Goal: Task Accomplishment & Management: Use online tool/utility

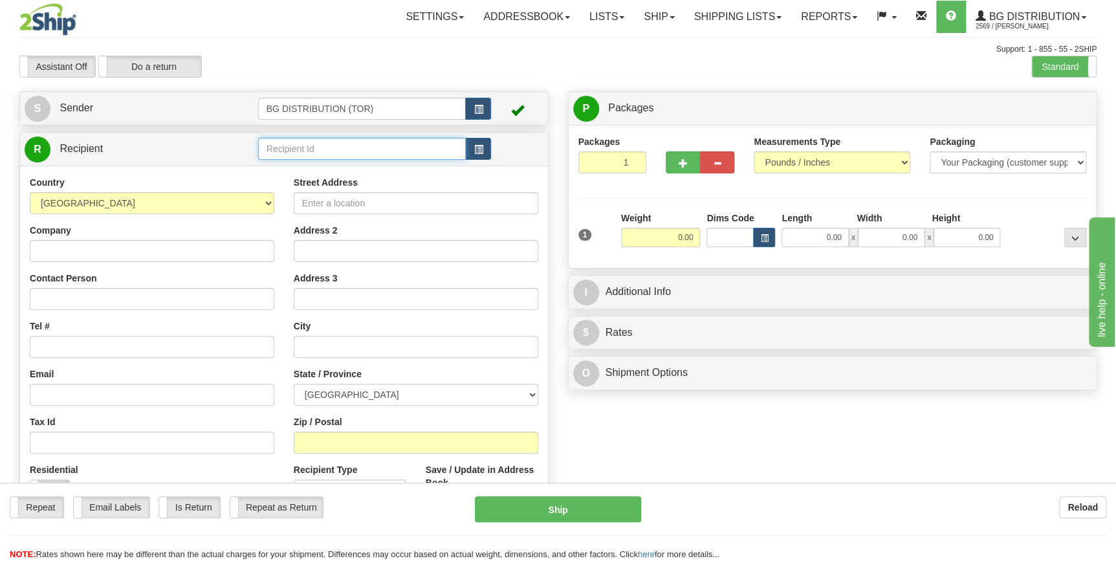
click at [343, 144] on input "text" at bounding box center [362, 149] width 208 height 22
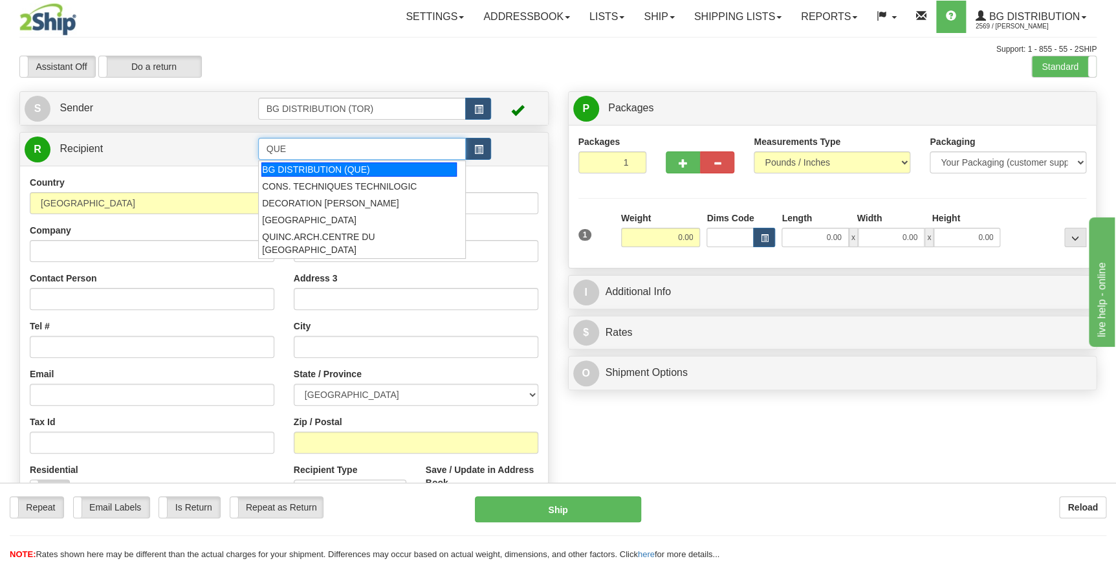
click at [386, 162] on div "BG DISTRIBUTION (QUE)" at bounding box center [358, 169] width 195 height 14
type input "BG DISTRIBUTION (QUE)"
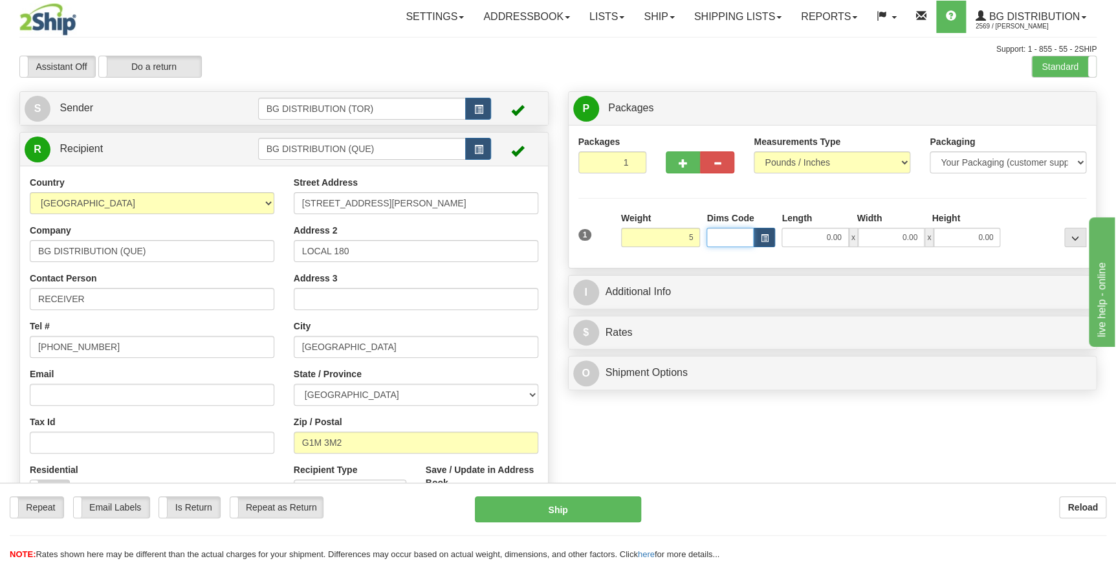
type input "5.00"
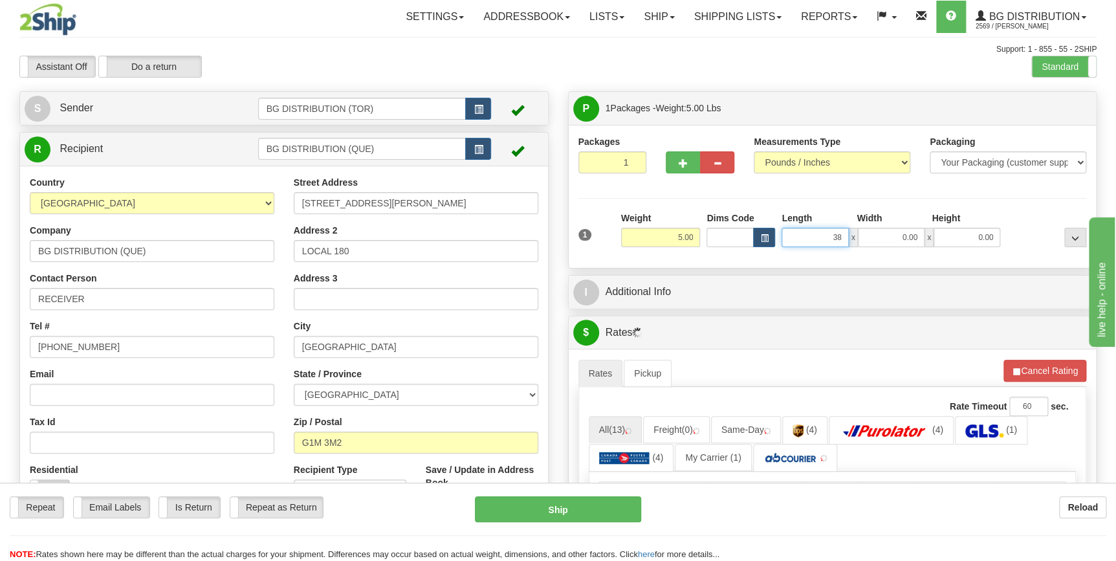
type input "38.00"
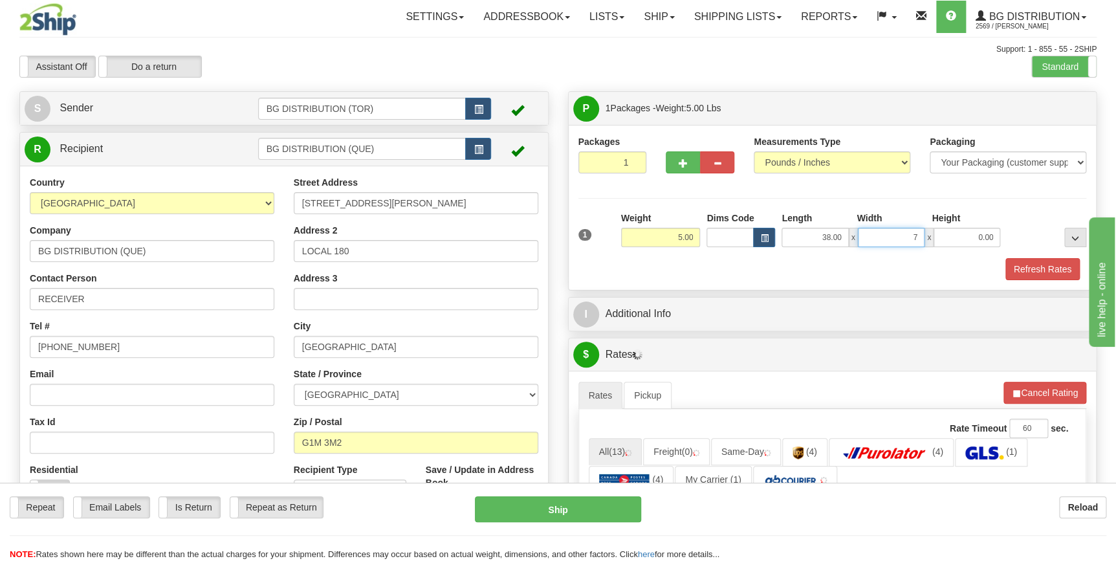
type input "7.00"
type input "4.00"
click at [680, 159] on span "button" at bounding box center [683, 163] width 9 height 8
type input "2"
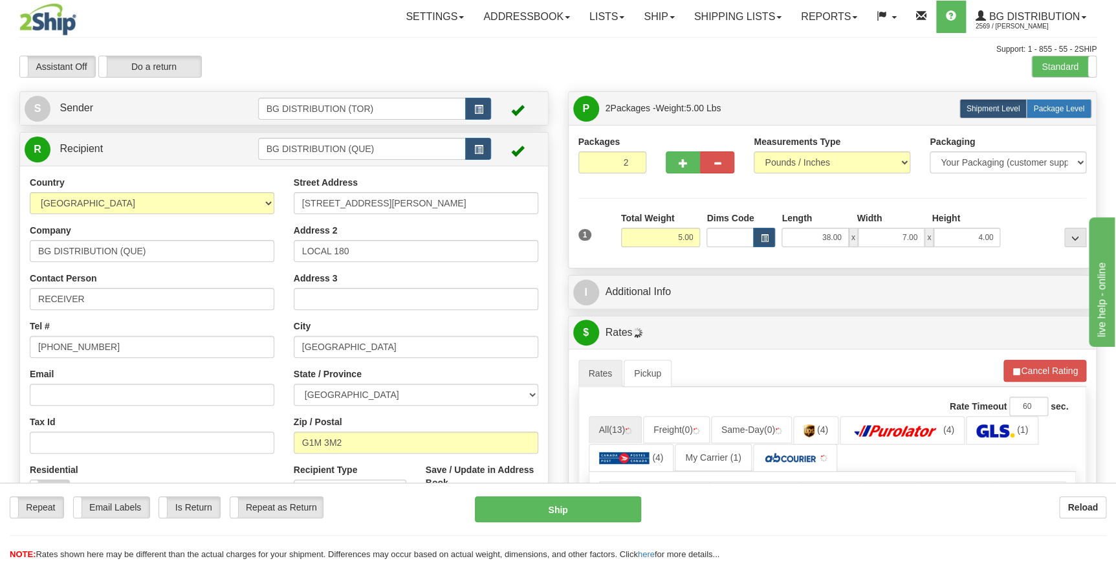
click at [1048, 100] on label "Package Level Pack.." at bounding box center [1058, 108] width 65 height 19
radio input "true"
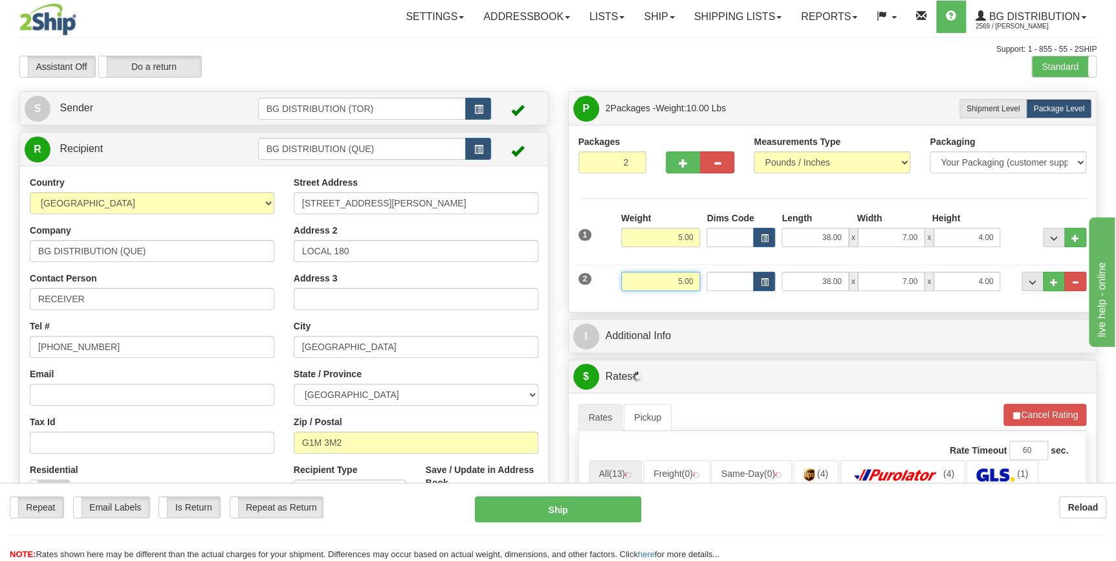
click at [656, 278] on input "5.00" at bounding box center [661, 281] width 80 height 19
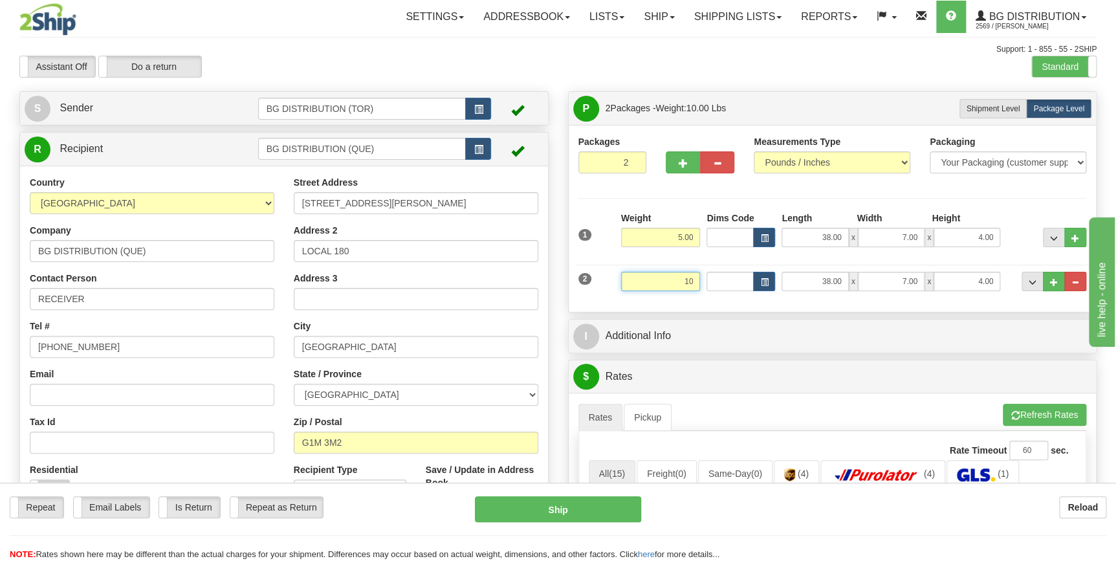
type input "10.00"
type input "16.00"
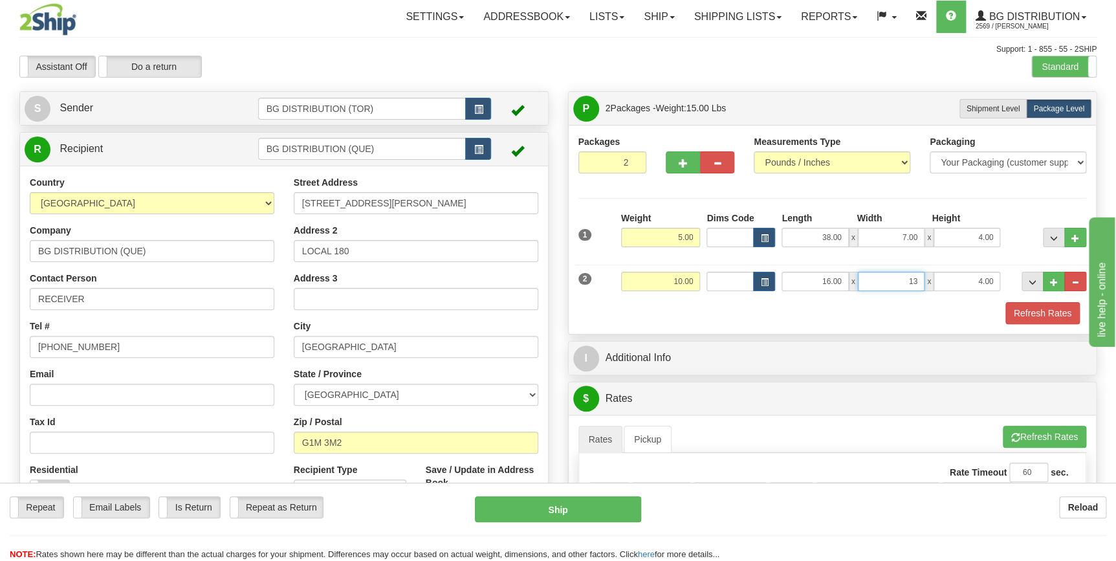
type input "13.00"
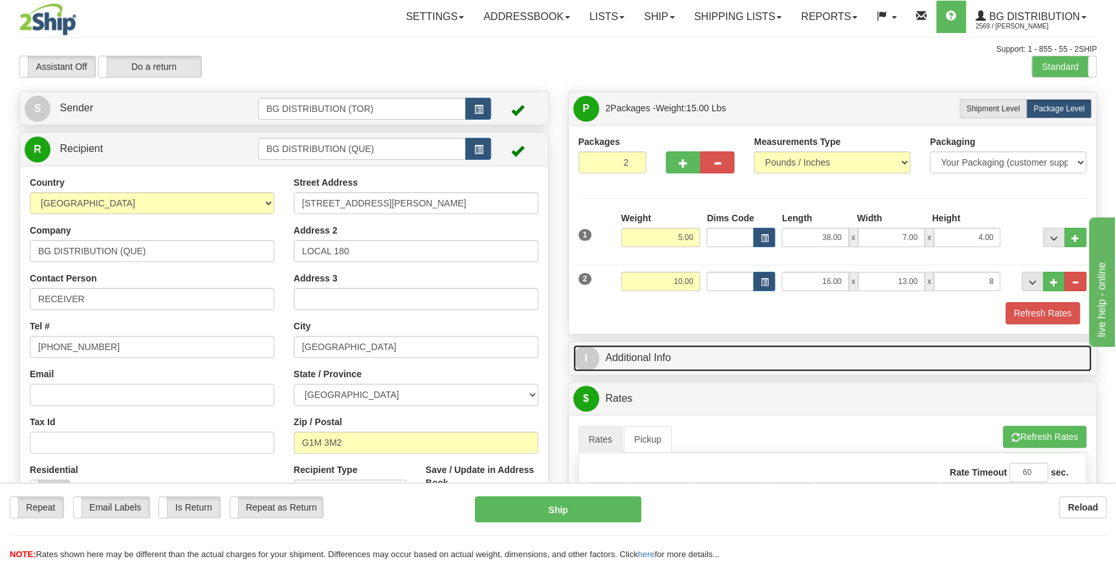
type input "8.00"
click at [727, 348] on link "I Additional Info" at bounding box center [832, 358] width 519 height 27
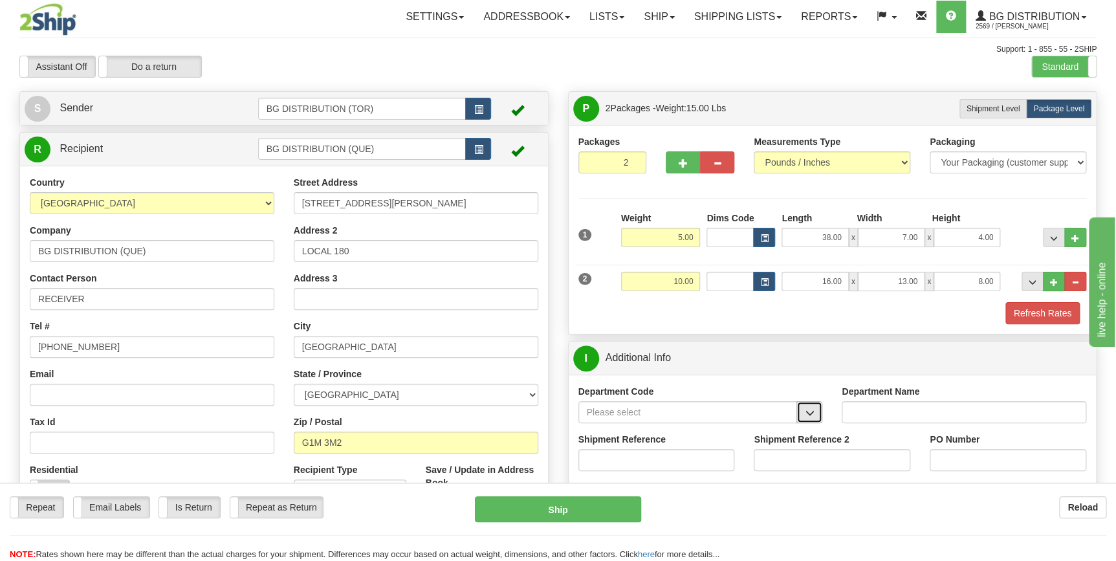
click at [819, 410] on button "button" at bounding box center [810, 412] width 26 height 22
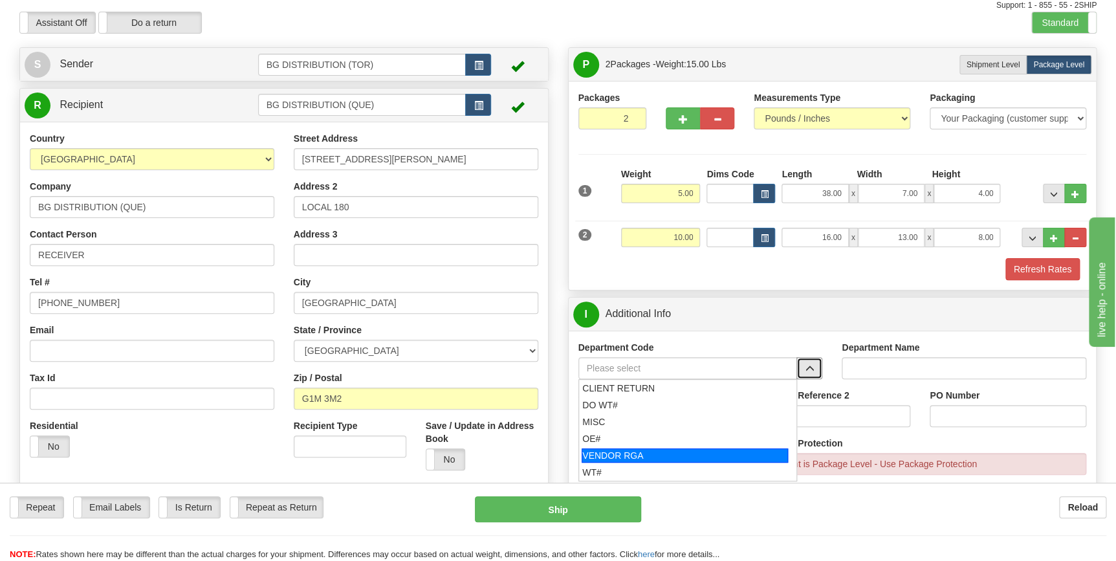
scroll to position [117, 0]
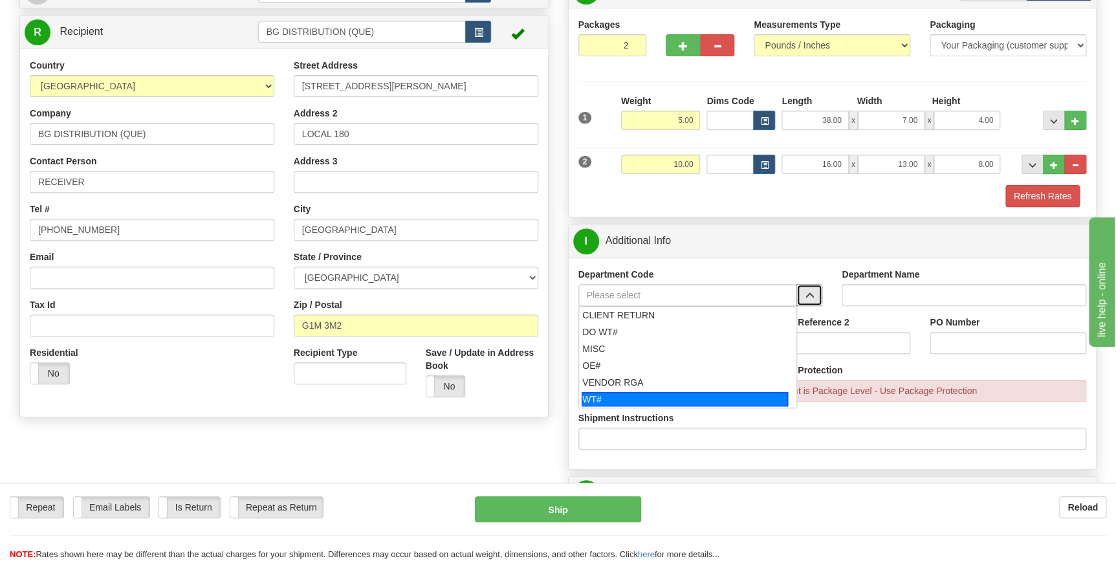
click at [683, 392] on div "WT#" at bounding box center [685, 399] width 206 height 14
type input "WT#"
type input "WAREHOUSE TRANSFERS"
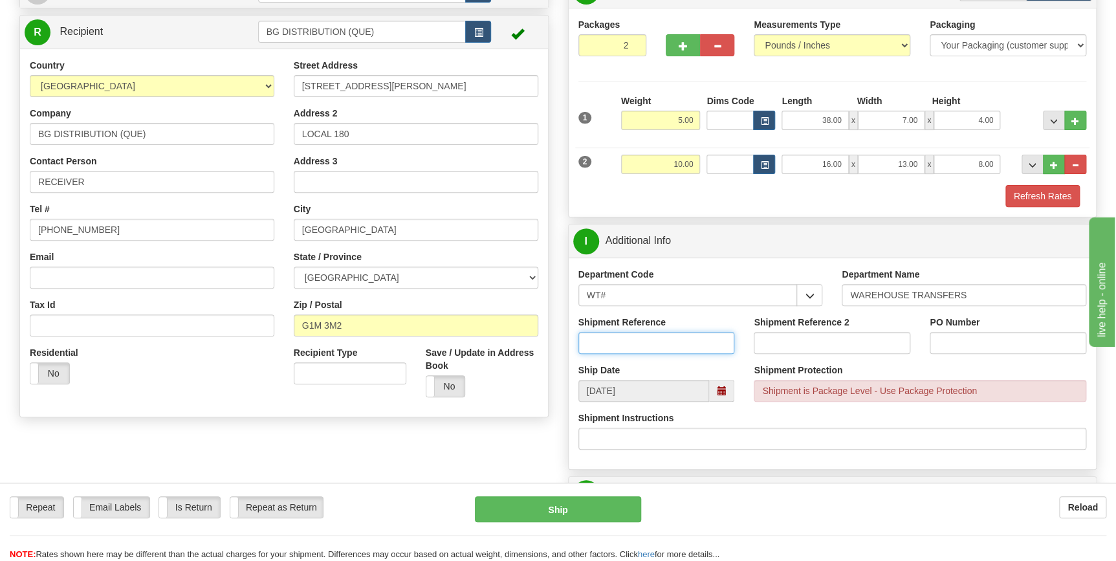
click at [653, 346] on input "Shipment Reference" at bounding box center [657, 343] width 157 height 22
type input "165102-00"
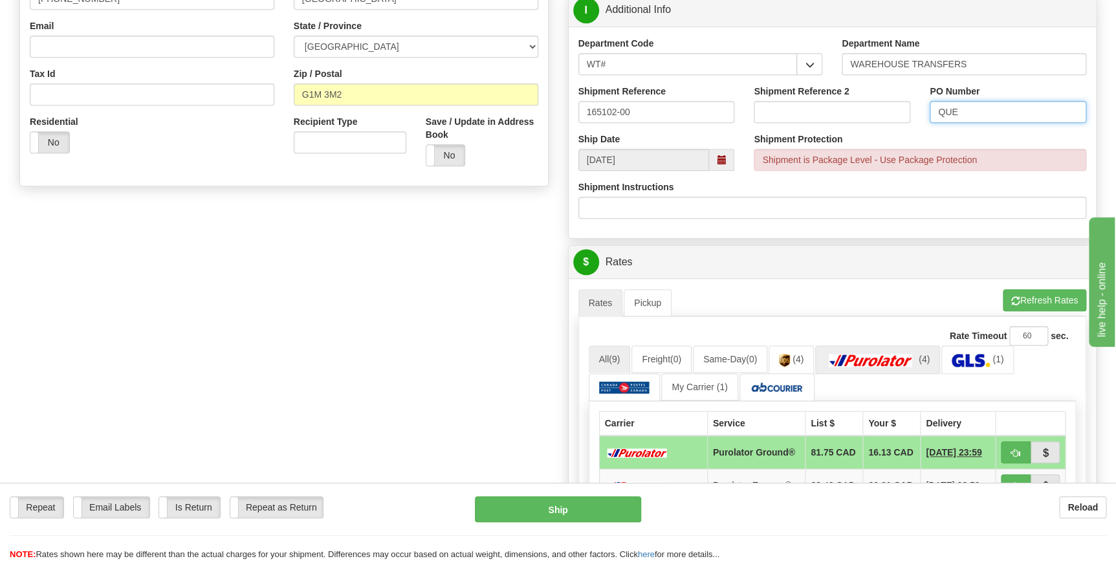
scroll to position [470, 0]
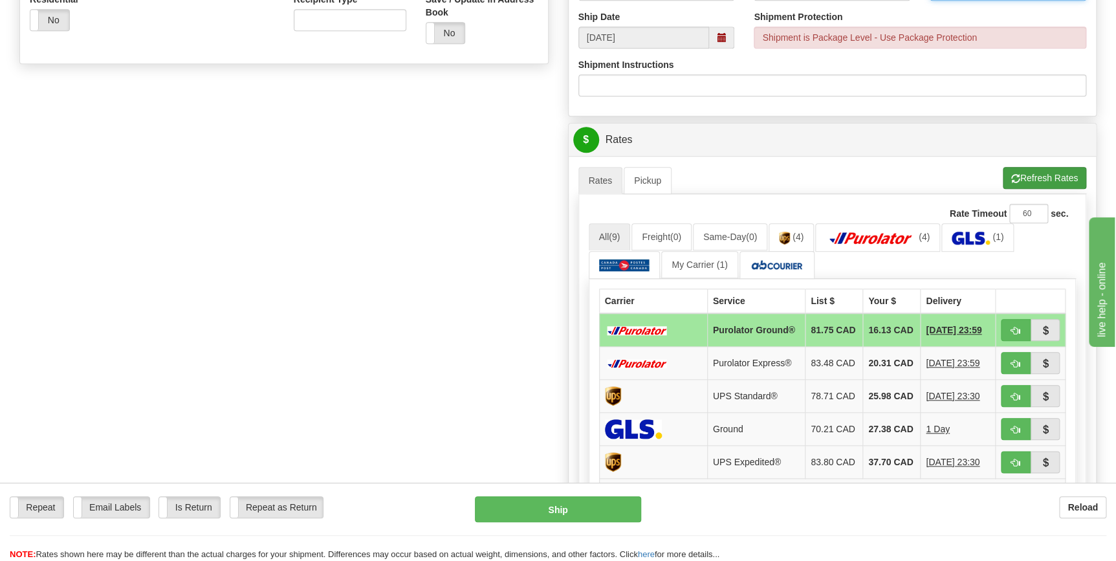
type input "QUE"
click at [1034, 175] on button "Refresh Rates" at bounding box center [1044, 178] width 83 height 22
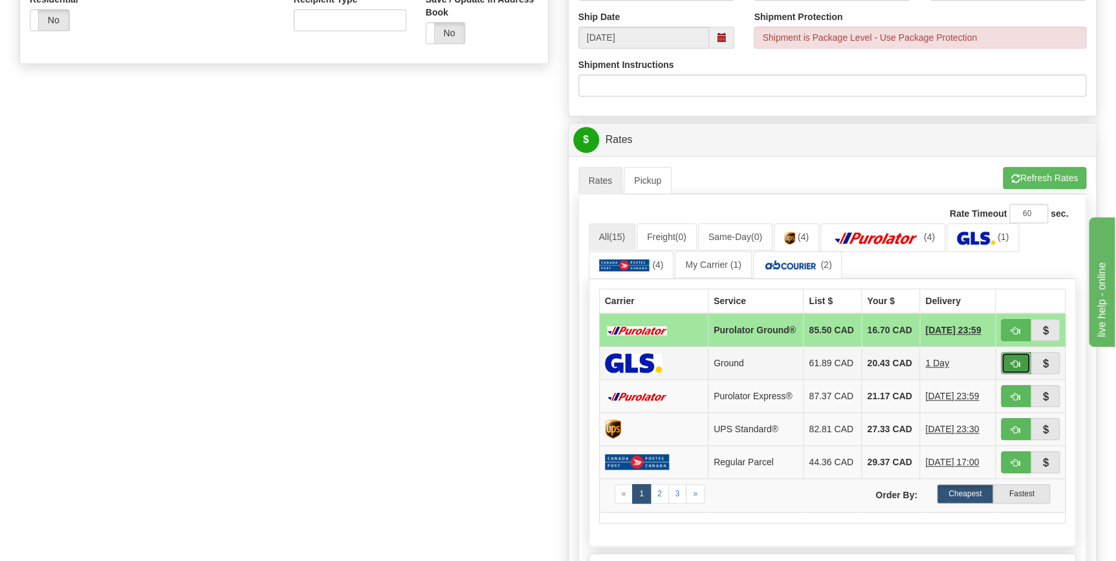
click at [1014, 368] on span "button" at bounding box center [1016, 364] width 9 height 8
type input "1"
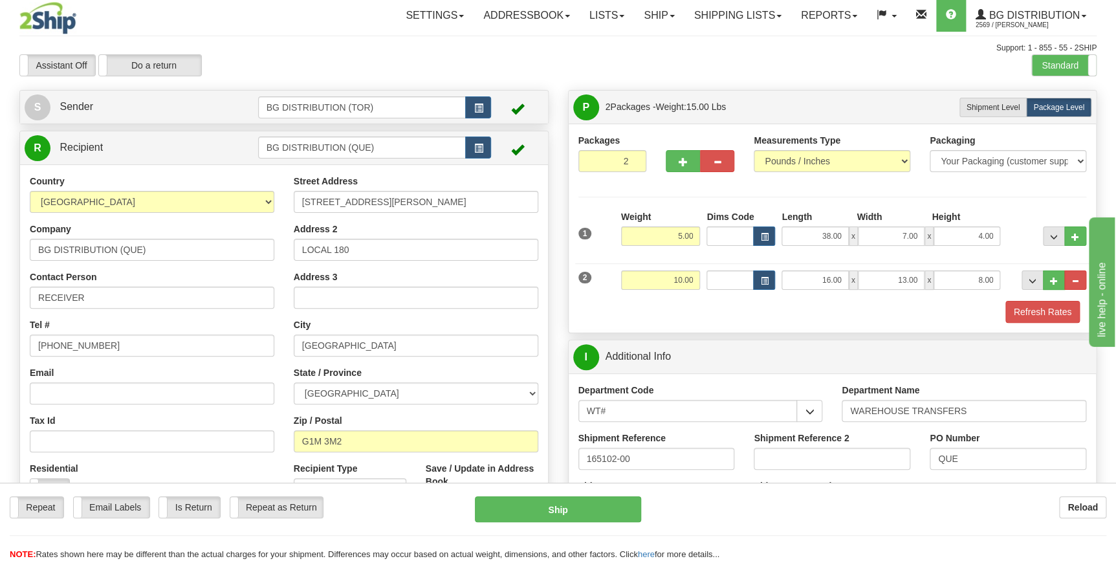
scroll to position [0, 0]
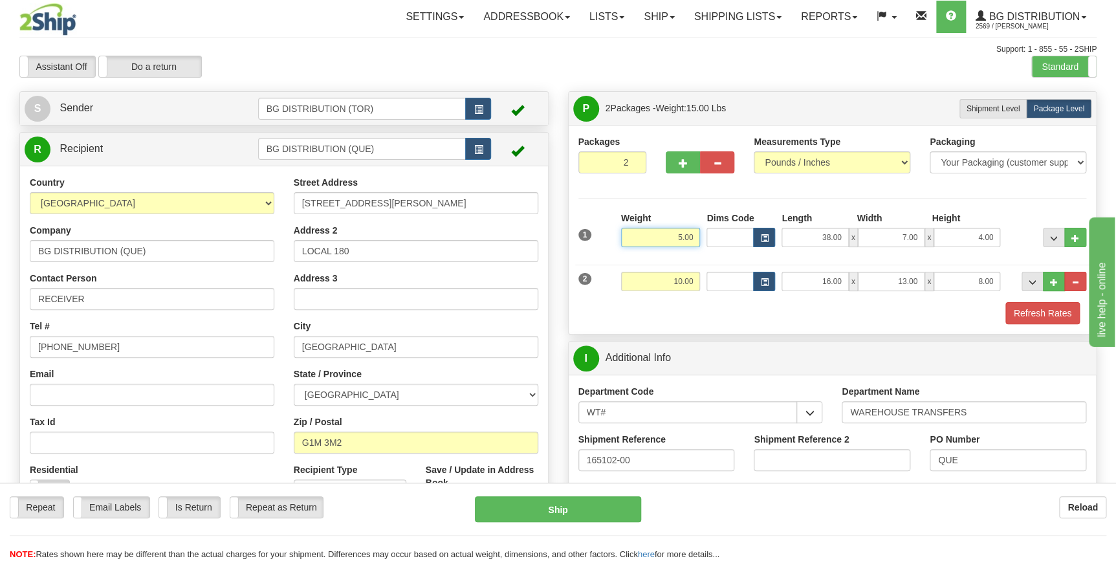
click at [680, 236] on input "5.00" at bounding box center [661, 237] width 80 height 19
type input "8.00"
click at [1054, 316] on button "Refresh Rates" at bounding box center [1043, 313] width 74 height 22
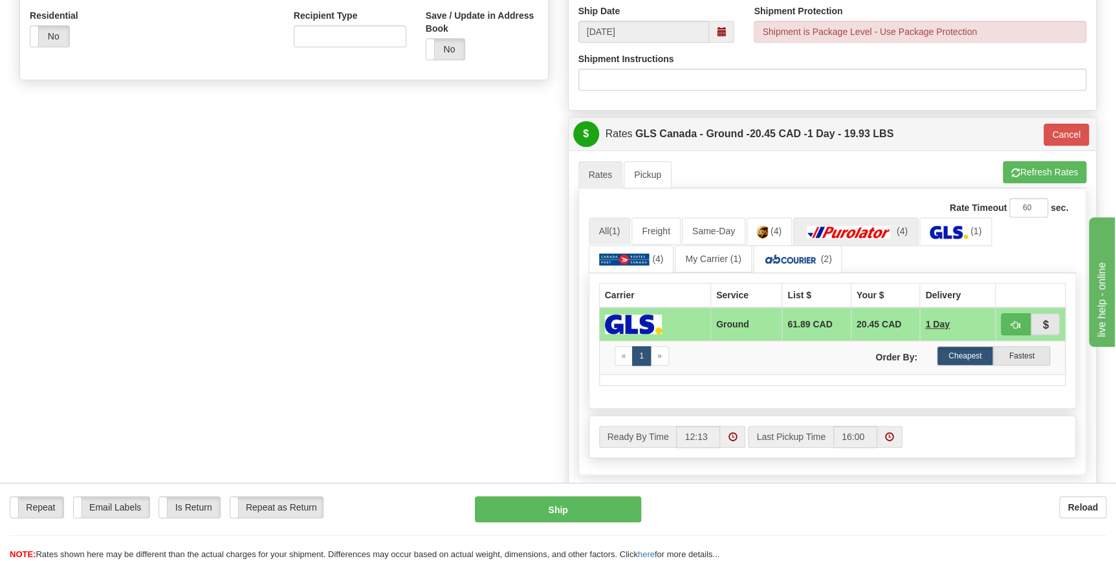
scroll to position [470, 0]
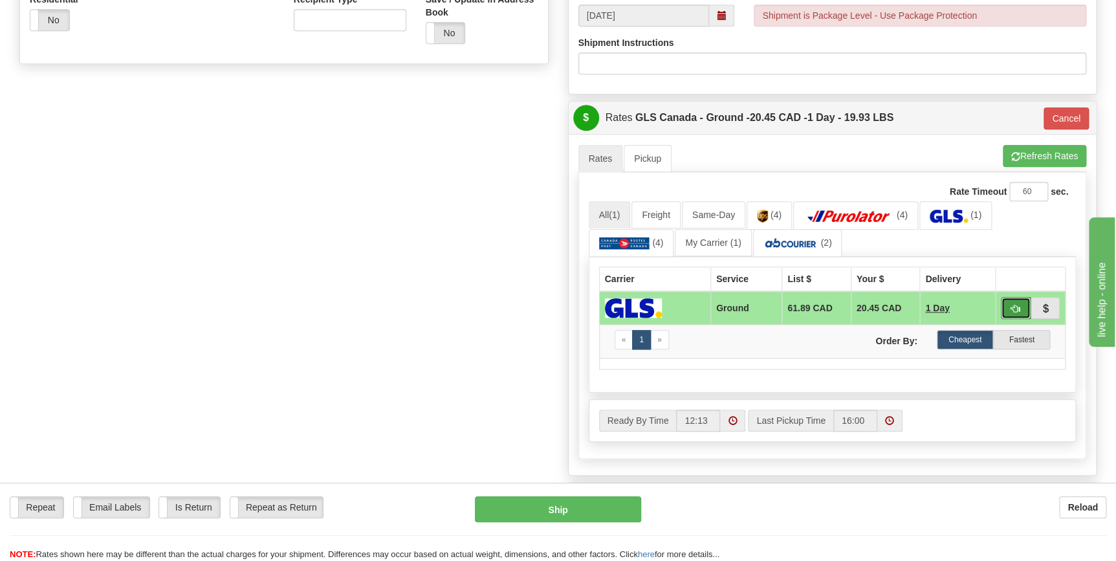
click at [1012, 305] on span "button" at bounding box center [1016, 309] width 9 height 8
click at [1016, 148] on button "Refresh Rates" at bounding box center [1044, 156] width 83 height 22
type input "1"
click at [1008, 304] on button "button" at bounding box center [1016, 308] width 30 height 22
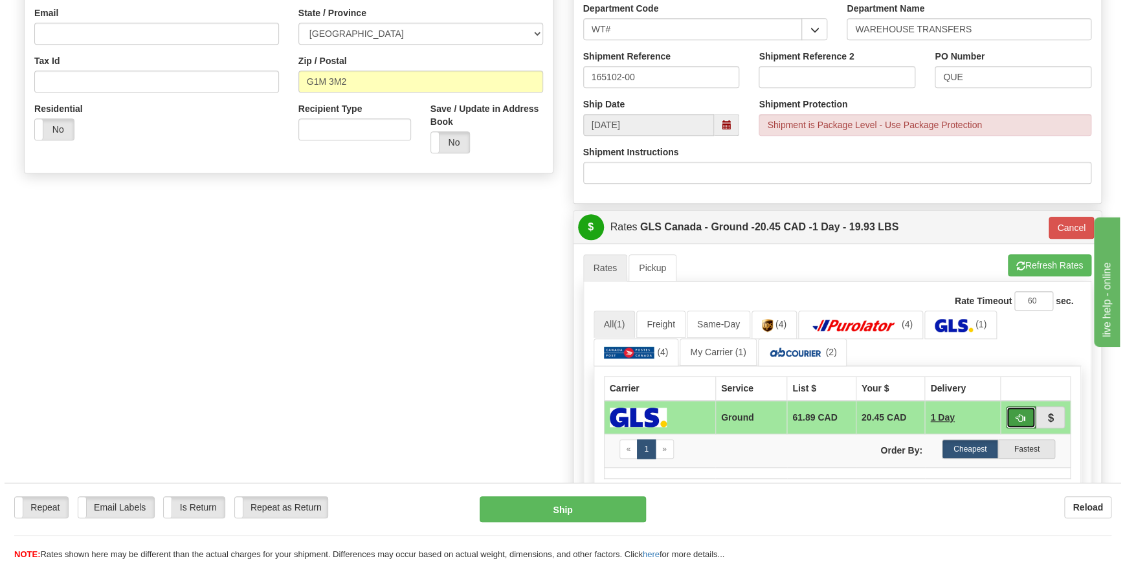
scroll to position [294, 0]
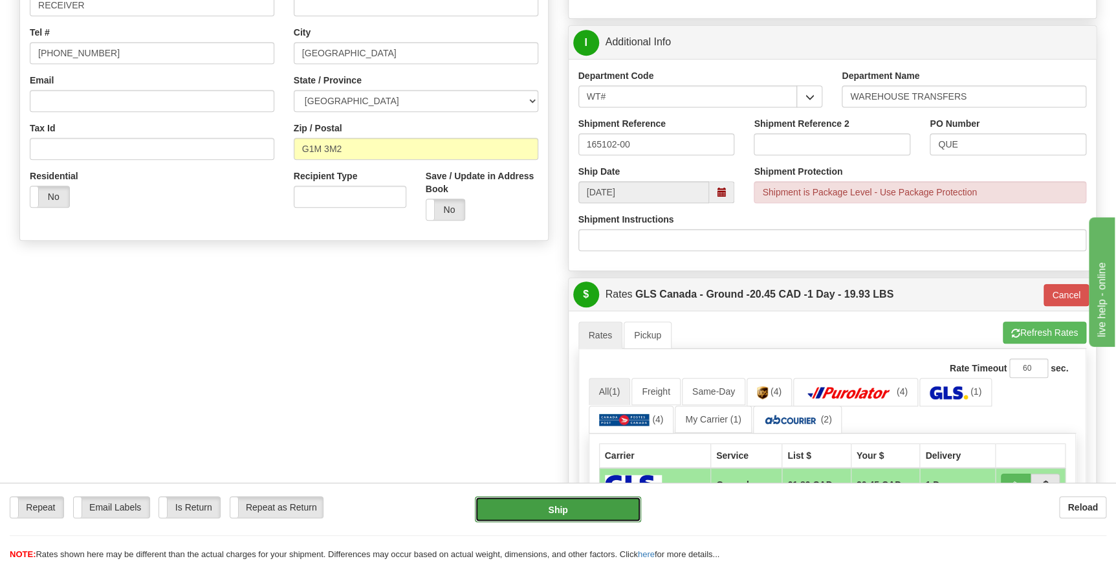
click at [542, 514] on button "Ship" at bounding box center [558, 509] width 166 height 26
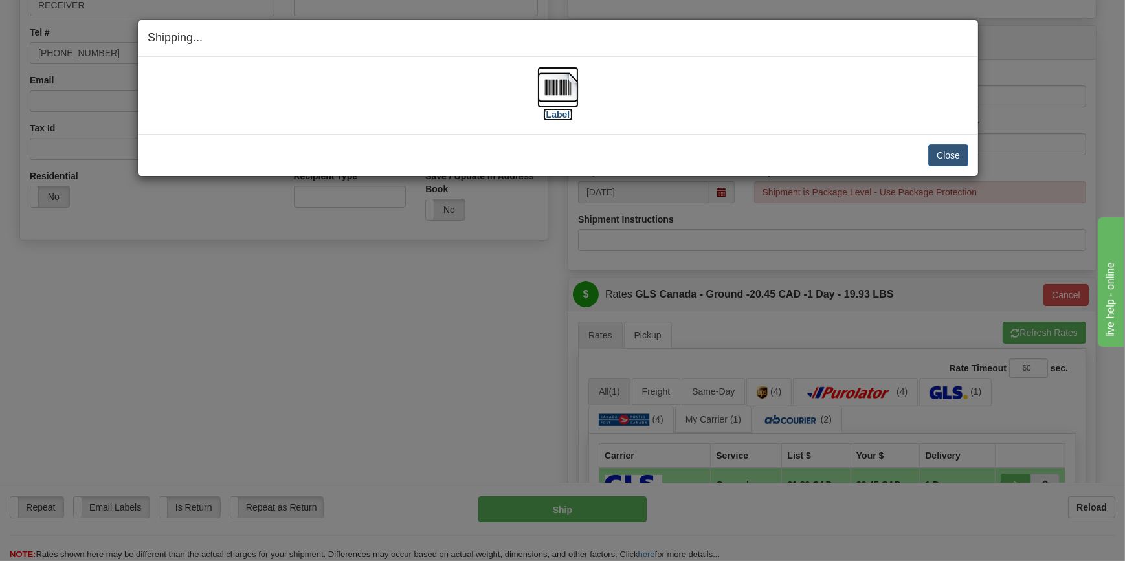
click at [568, 117] on label "[Label]" at bounding box center [558, 114] width 30 height 13
